Goal: Find specific page/section: Find specific page/section

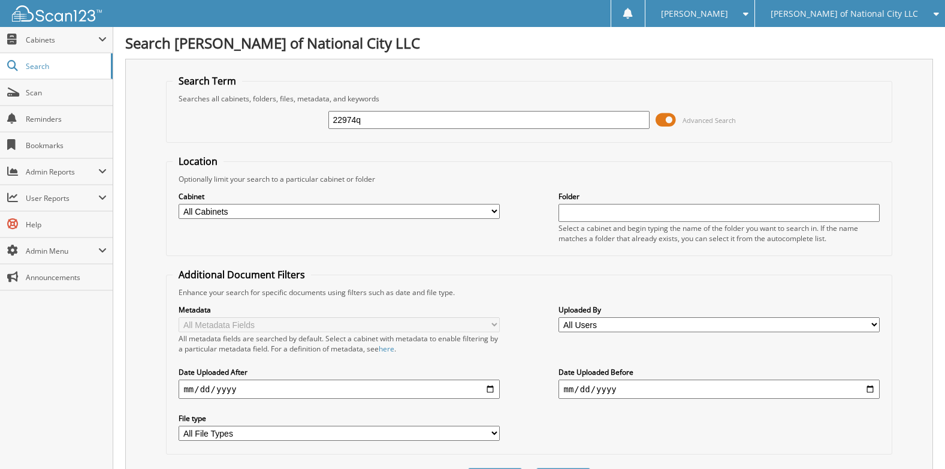
type input "22974q"
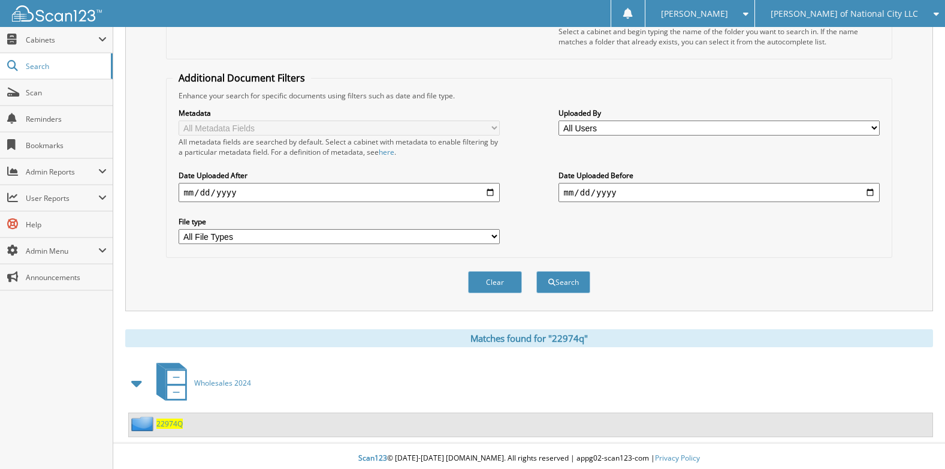
scroll to position [201, 0]
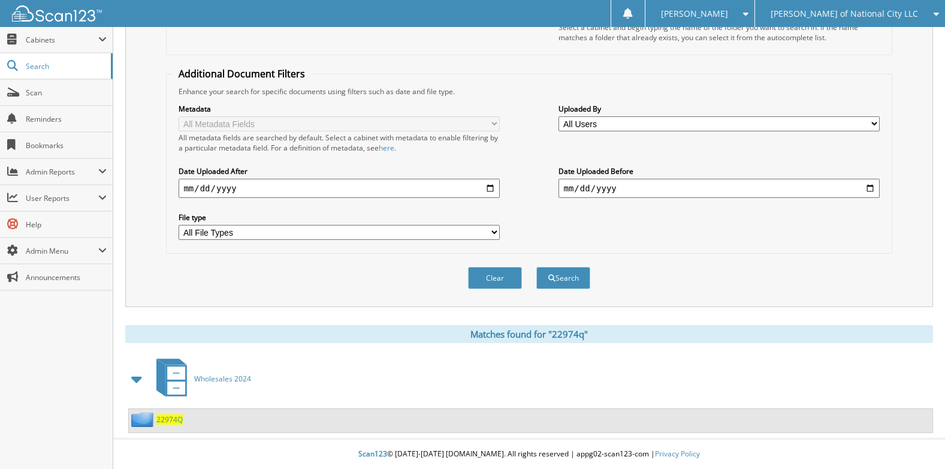
click at [137, 381] on span at bounding box center [137, 379] width 17 height 22
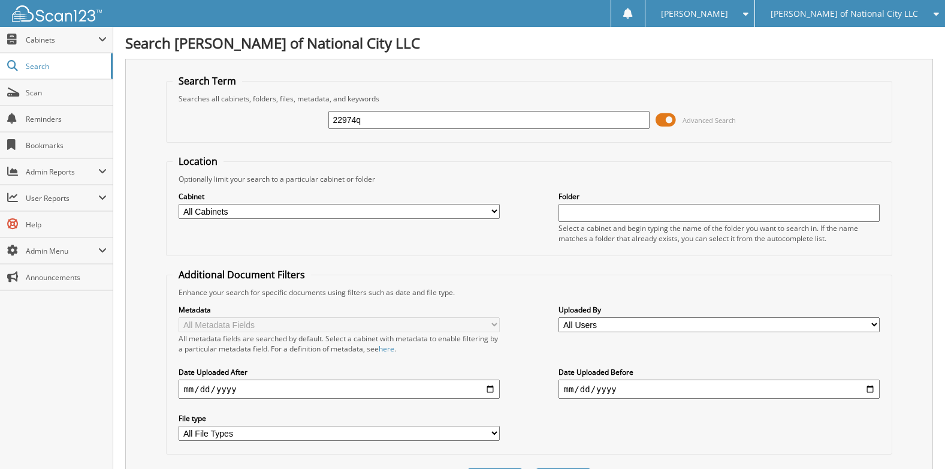
scroll to position [171, 0]
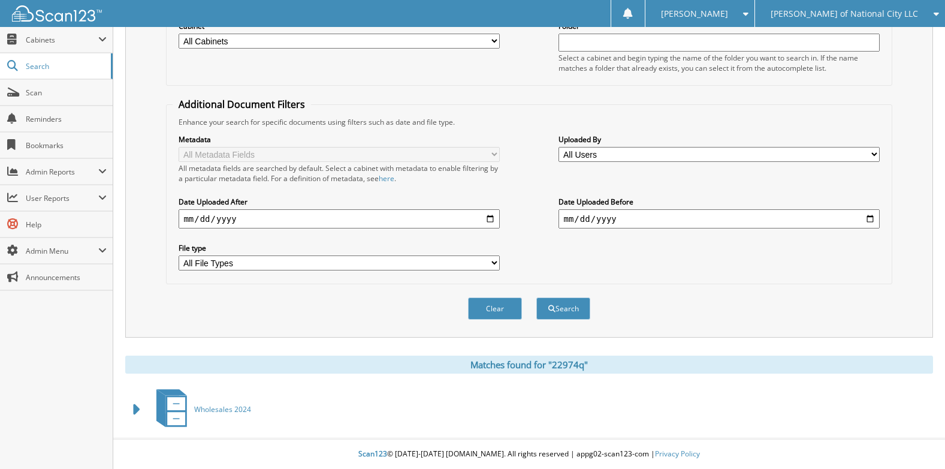
click at [137, 408] on span at bounding box center [137, 410] width 17 height 22
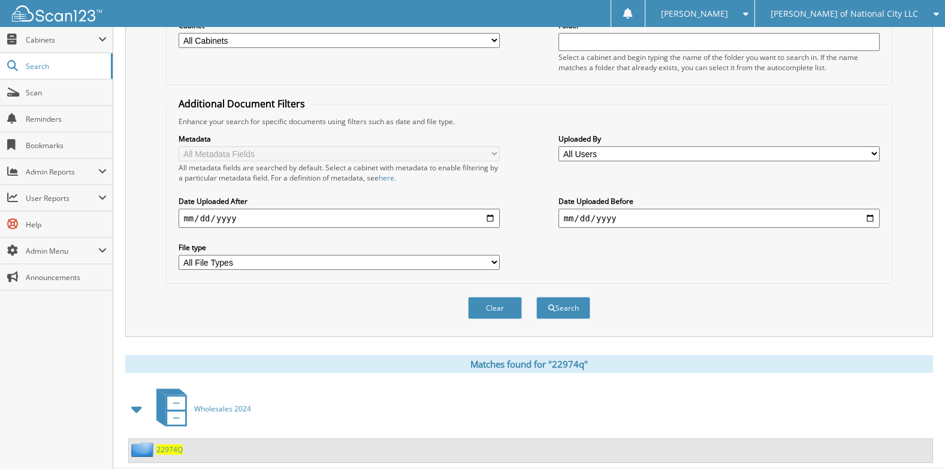
scroll to position [201, 0]
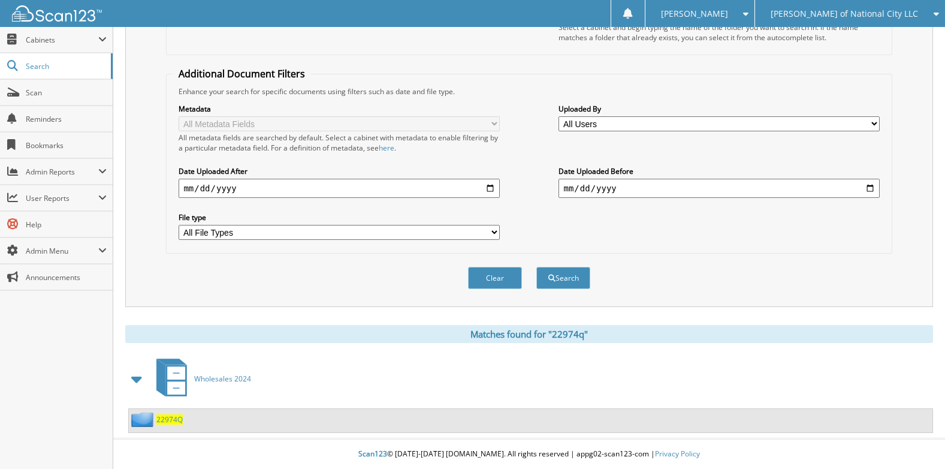
click at [174, 420] on span "22974Q" at bounding box center [169, 419] width 26 height 10
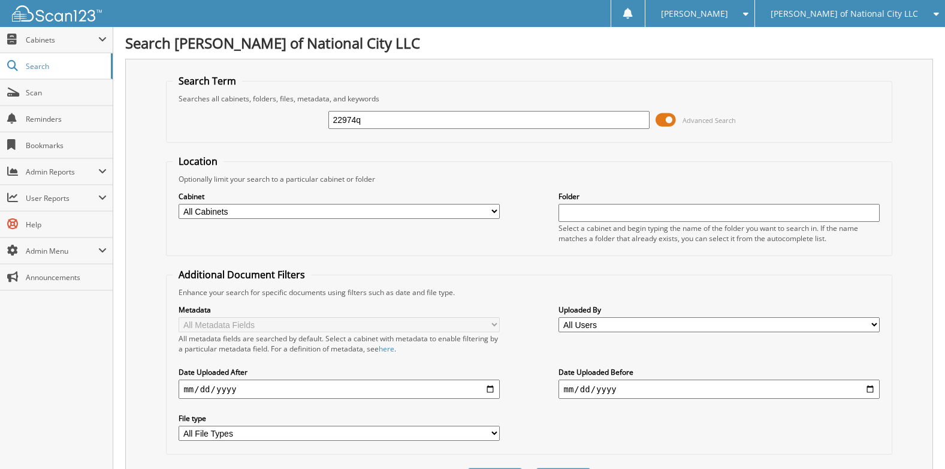
drag, startPoint x: 383, startPoint y: 128, endPoint x: 298, endPoint y: 124, distance: 85.2
click at [298, 124] on div "22974q Advanced Search" at bounding box center [529, 120] width 713 height 32
type input "6249481"
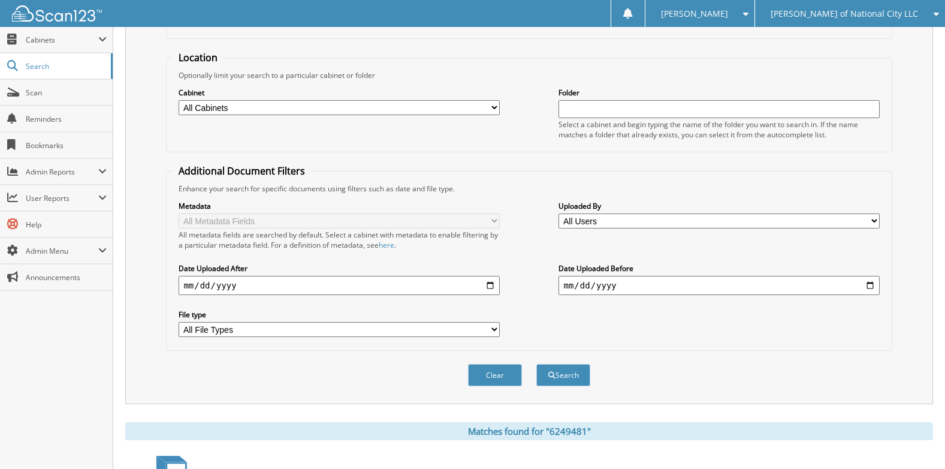
scroll to position [268, 0]
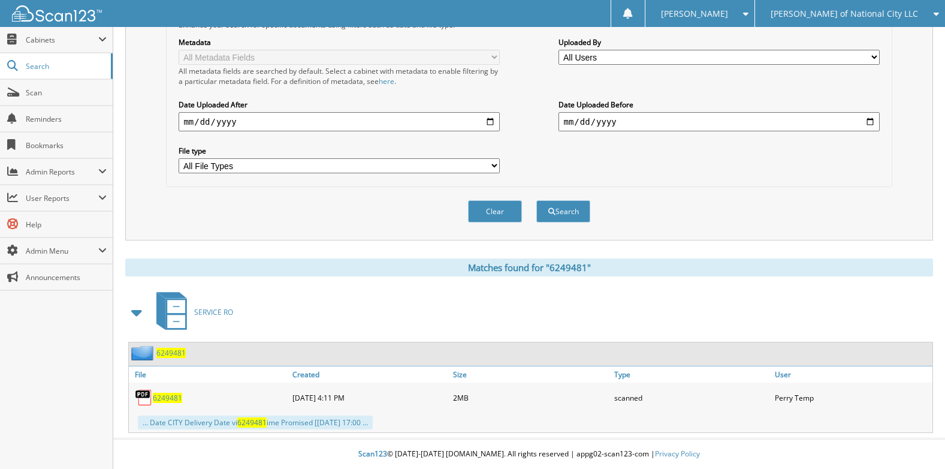
click at [172, 399] on span "6249481" at bounding box center [167, 398] width 29 height 10
click at [912, 12] on span "[PERSON_NAME] of National City LLC" at bounding box center [844, 13] width 147 height 7
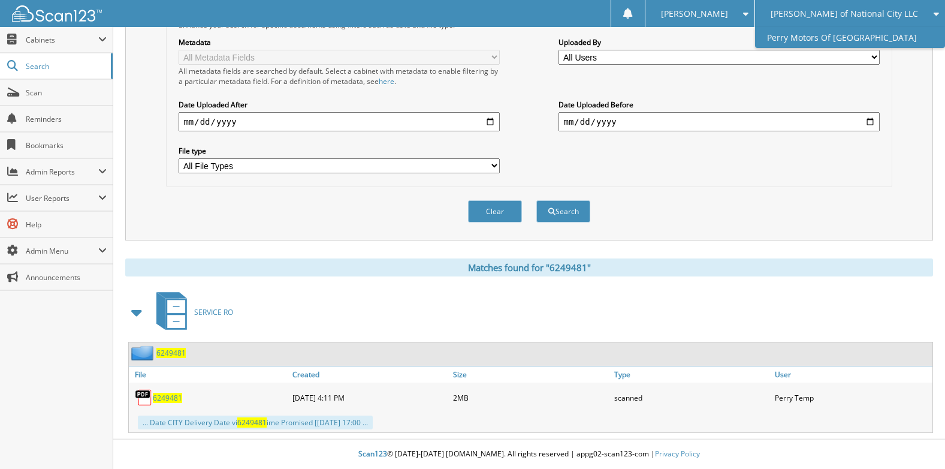
click at [899, 43] on link "Perry Motors Of [GEOGRAPHIC_DATA]" at bounding box center [850, 37] width 190 height 21
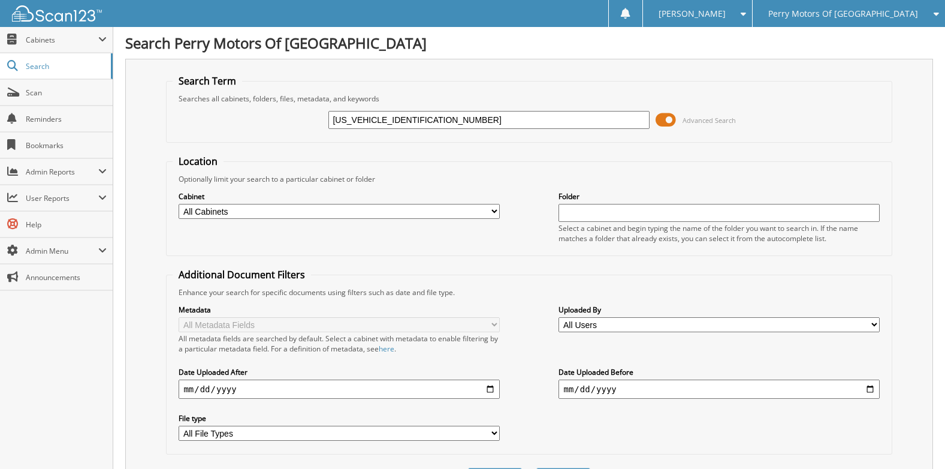
type input "[US_VEHICLE_IDENTIFICATION_NUMBER]"
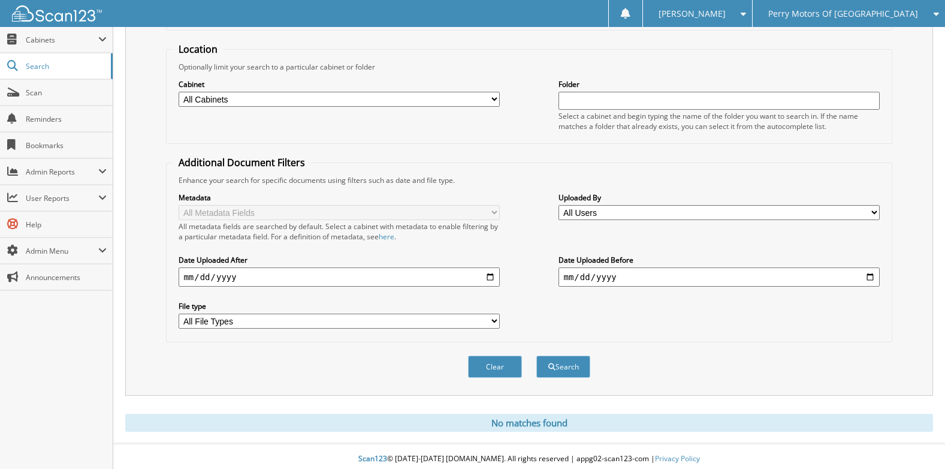
scroll to position [117, 0]
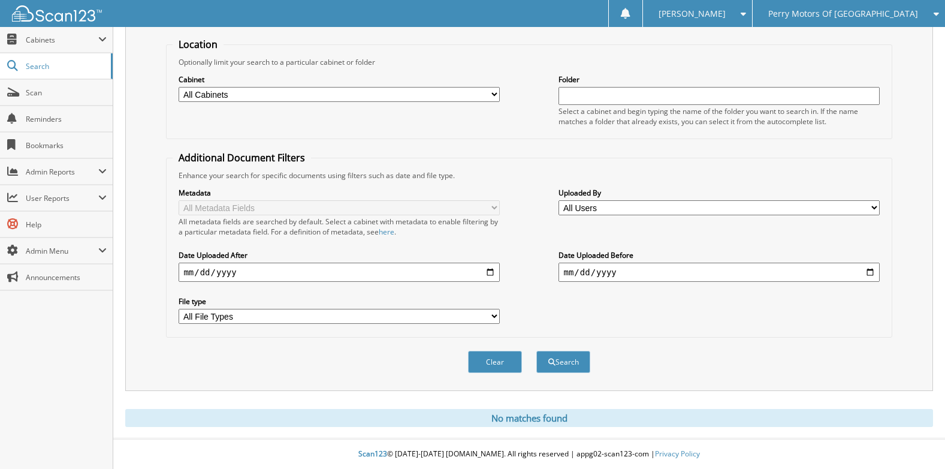
drag, startPoint x: 869, startPoint y: 13, endPoint x: 869, endPoint y: 36, distance: 22.8
click at [870, 13] on span "Perry Motors Of [GEOGRAPHIC_DATA]" at bounding box center [843, 13] width 150 height 7
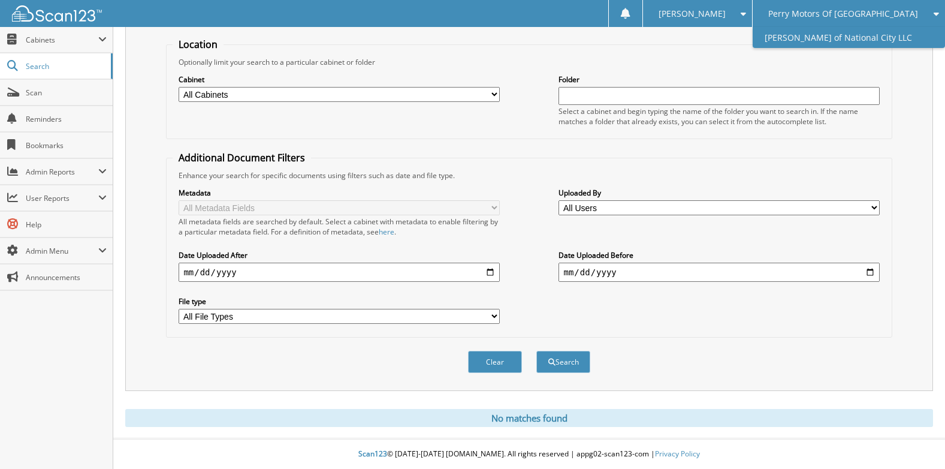
click at [867, 37] on link "[PERSON_NAME] of National City LLC" at bounding box center [849, 37] width 192 height 21
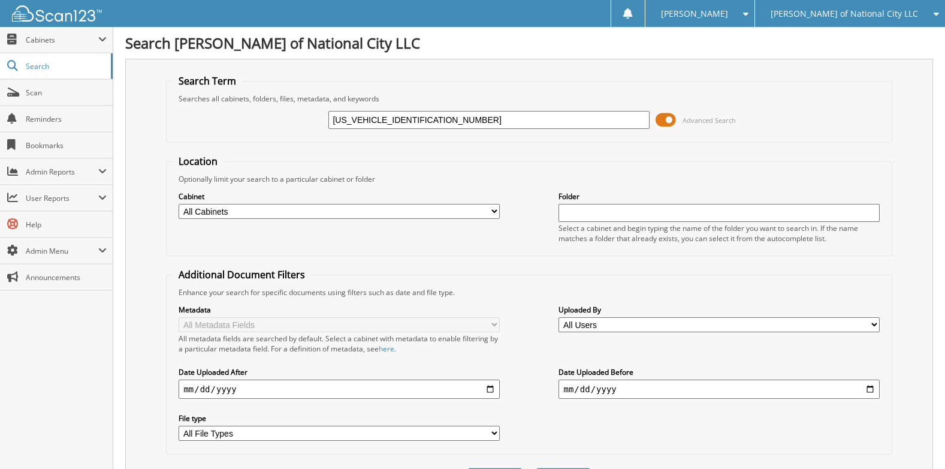
type input "[US_VEHICLE_IDENTIFICATION_NUMBER]"
drag, startPoint x: 432, startPoint y: 119, endPoint x: 240, endPoint y: 146, distance: 194.4
click at [240, 146] on form "Search Term Searches all cabinets, folders, files, metadata, and keywords [US_V…" at bounding box center [529, 288] width 726 height 429
paste input "J160129"
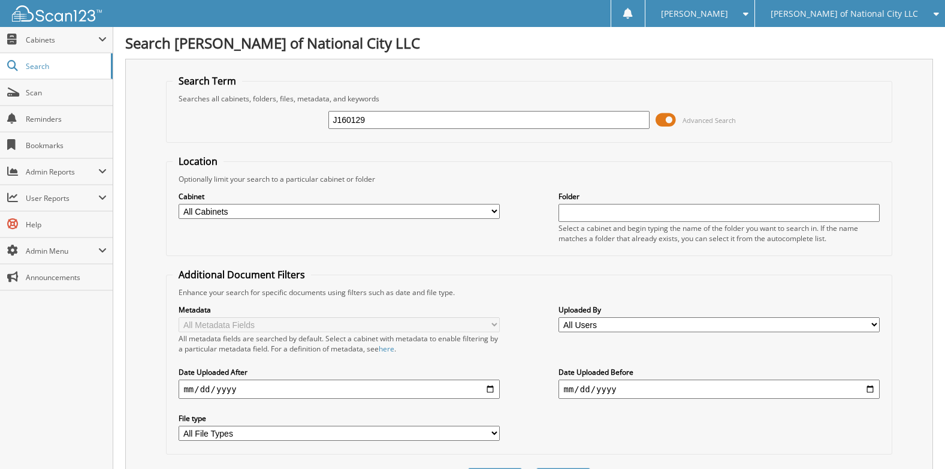
type input "J160129"
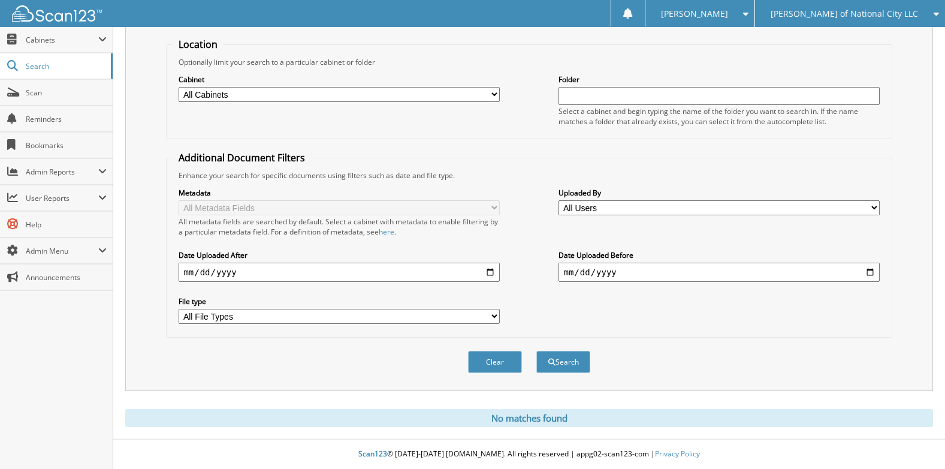
click at [864, 20] on div "[PERSON_NAME] of National City LLC" at bounding box center [850, 13] width 178 height 27
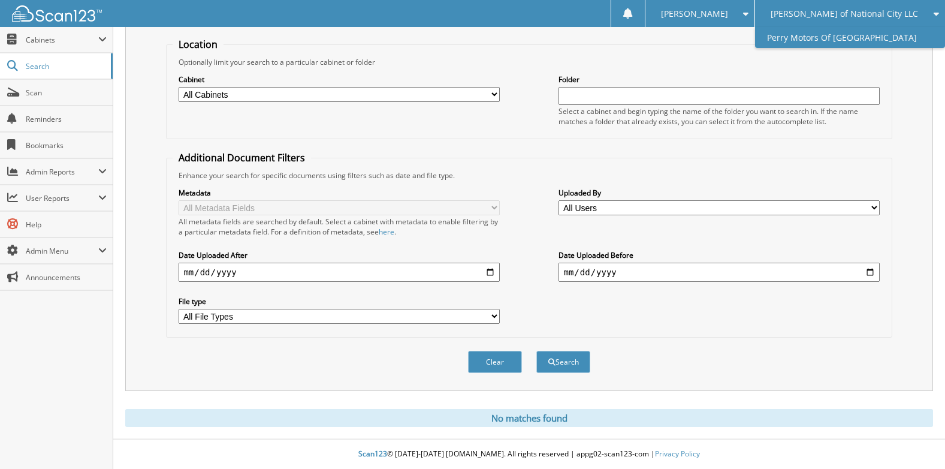
click at [868, 43] on link "Perry Motors Of [GEOGRAPHIC_DATA]" at bounding box center [850, 37] width 190 height 21
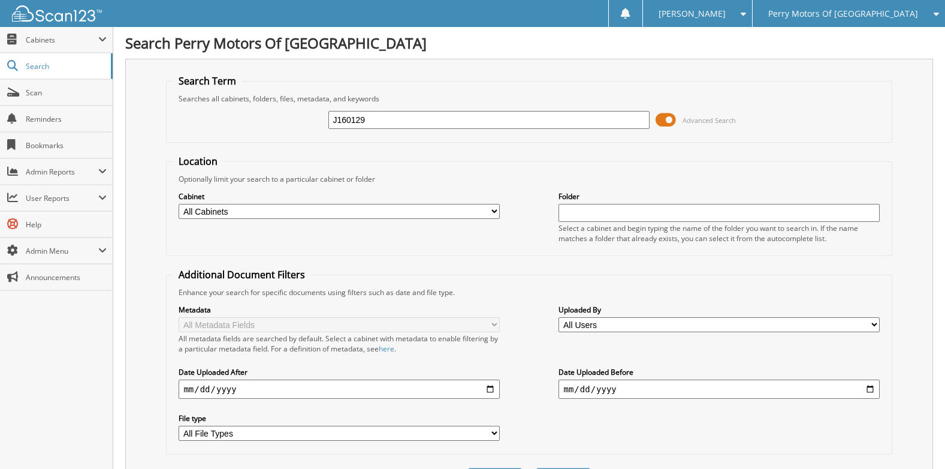
type input "J160129"
drag, startPoint x: 447, startPoint y: 119, endPoint x: 284, endPoint y: 140, distance: 164.3
click at [284, 140] on fieldset "Search Term Searches all cabinets, folders, files, metadata, and keywords J1601…" at bounding box center [529, 108] width 726 height 68
paste input "[US_VEHICLE_IDENTIFICATION_NUMBER]"
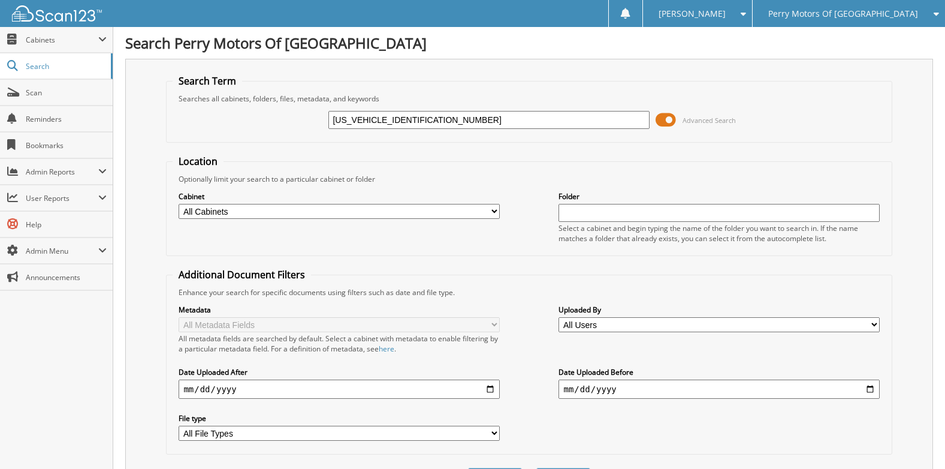
type input "[US_VEHICLE_IDENTIFICATION_NUMBER]"
drag, startPoint x: 434, startPoint y: 122, endPoint x: 310, endPoint y: 141, distance: 125.5
click at [310, 141] on fieldset "Search Term Searches all cabinets, folders, files, metadata, and keywords 2C4RD…" at bounding box center [529, 108] width 726 height 68
paste input "6243036"
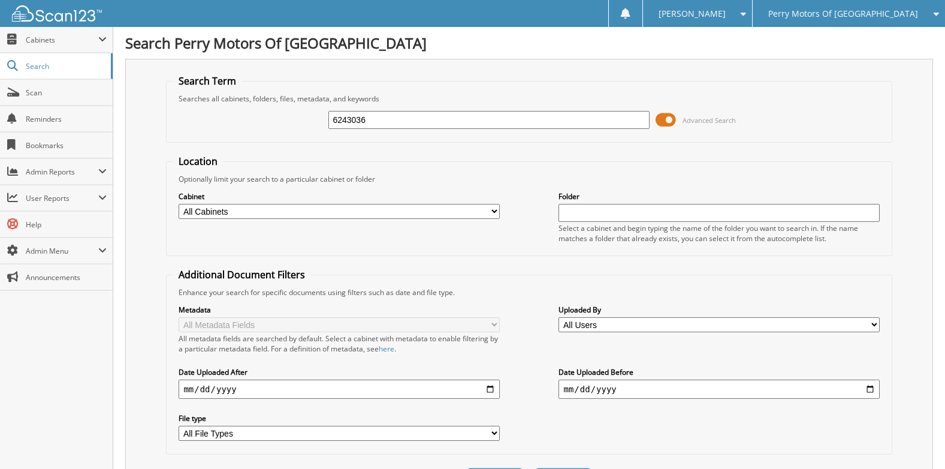
type input "6243036"
drag, startPoint x: 400, startPoint y: 125, endPoint x: 303, endPoint y: 130, distance: 97.9
click at [303, 130] on div "6243036 Advanced Search" at bounding box center [529, 120] width 713 height 32
type input "[PERSON_NAME]"
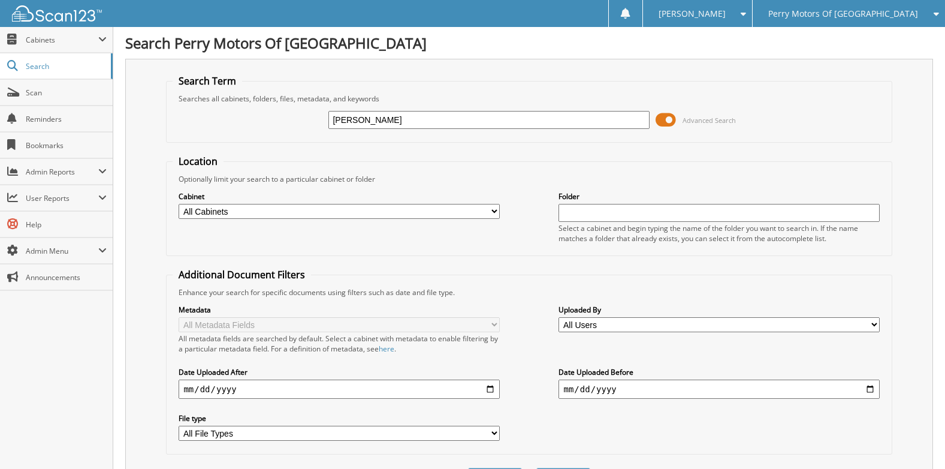
click at [59, 95] on span "Scan" at bounding box center [66, 93] width 81 height 10
